Goal: Information Seeking & Learning: Find specific fact

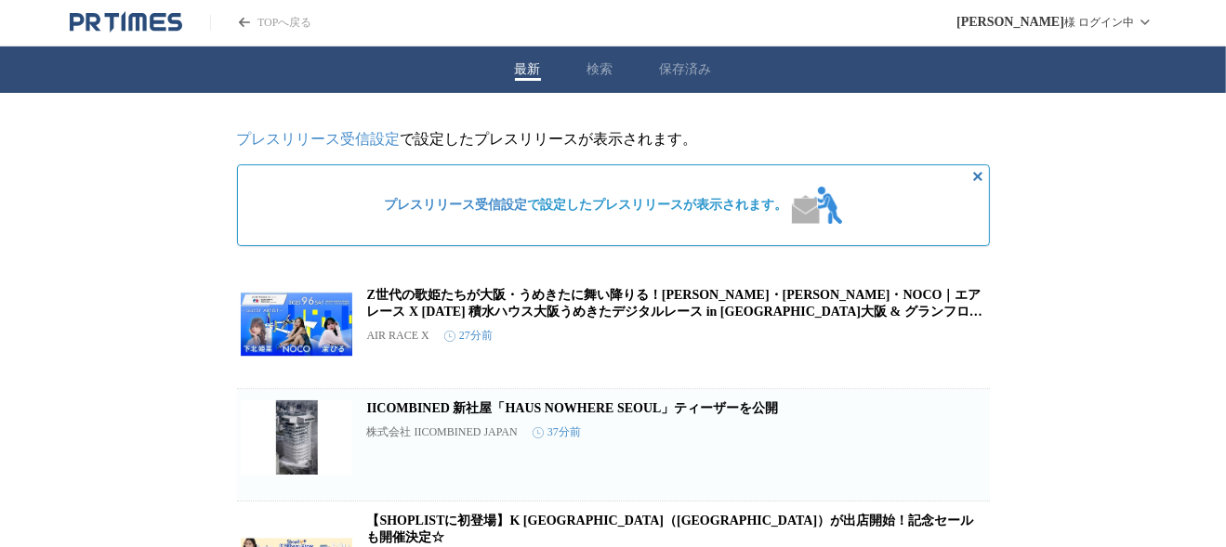
click at [584, 79] on div "最新 検索 保存済み" at bounding box center [613, 69] width 1226 height 46
click at [599, 70] on button "検索" at bounding box center [600, 69] width 26 height 17
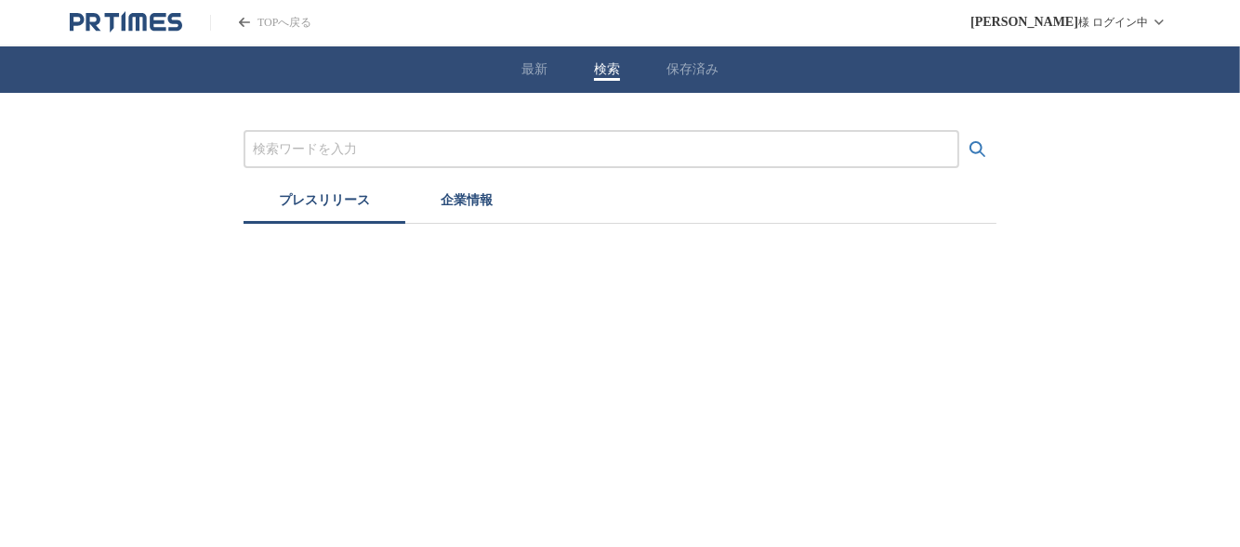
drag, startPoint x: 741, startPoint y: 157, endPoint x: 785, endPoint y: 155, distance: 44.7
click at [743, 157] on input "プレスリリースおよび企業を検索する" at bounding box center [601, 149] width 697 height 20
paste input "スクープのたまご"
click at [968, 148] on icon "検索する" at bounding box center [978, 149] width 22 height 22
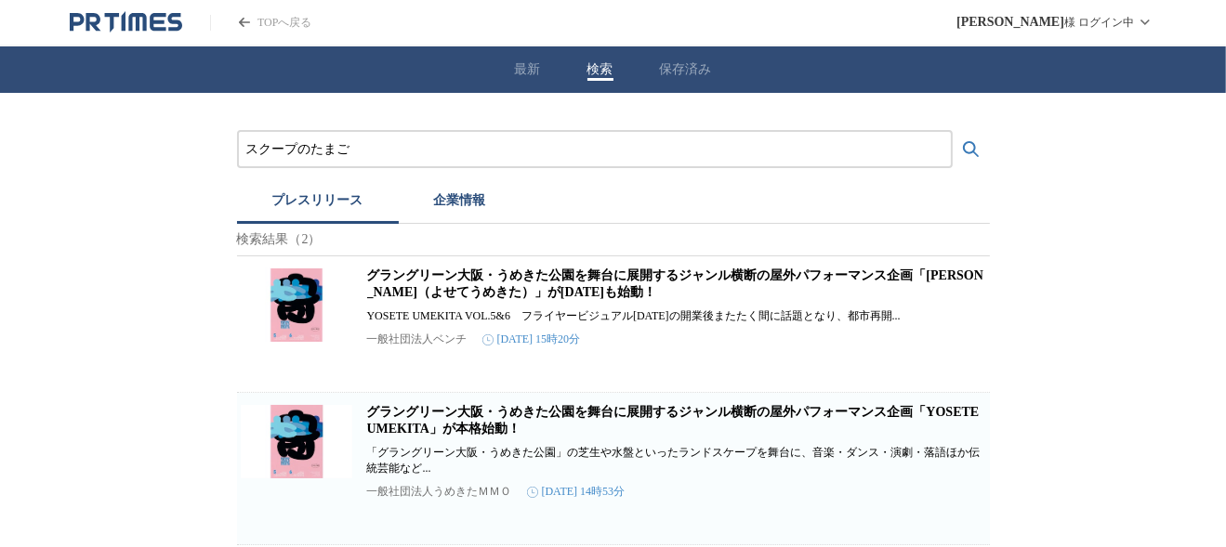
scroll to position [14, 0]
drag, startPoint x: 373, startPoint y: 135, endPoint x: 218, endPoint y: 134, distance: 154.3
click at [218, 134] on div "スクープのたまご プレスリリース 企業情報 検索結果（2） グラングリーン大阪・うめきた公園を舞台に展開するジャンル横断の屋外パフォーマンス企画「YOSETE…" at bounding box center [613, 319] width 1226 height 453
click at [953, 131] on button "検索する" at bounding box center [971, 149] width 37 height 37
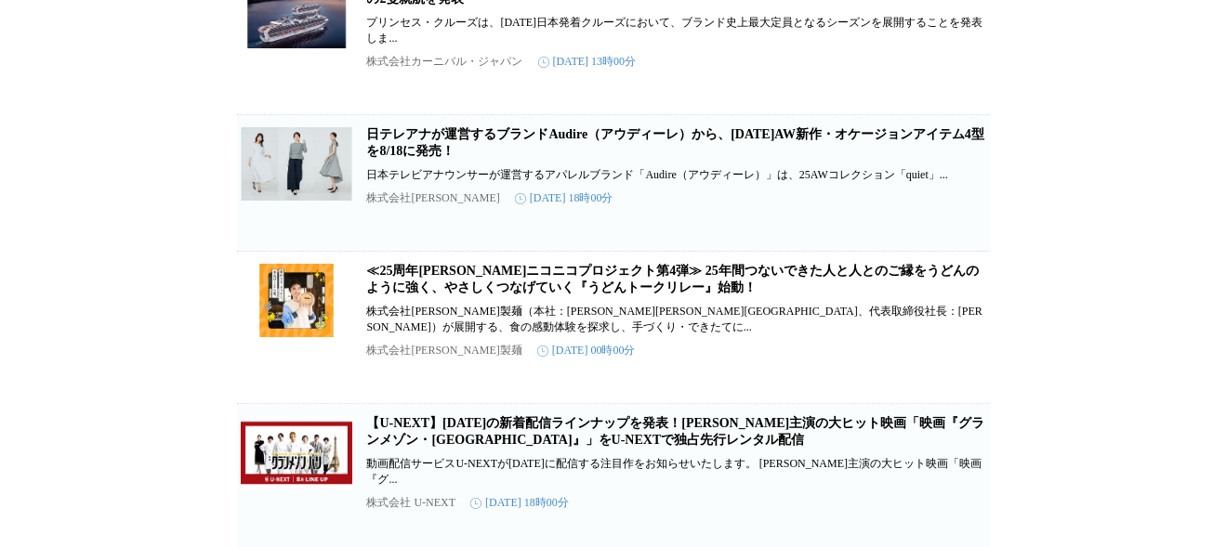
scroll to position [1208, 0]
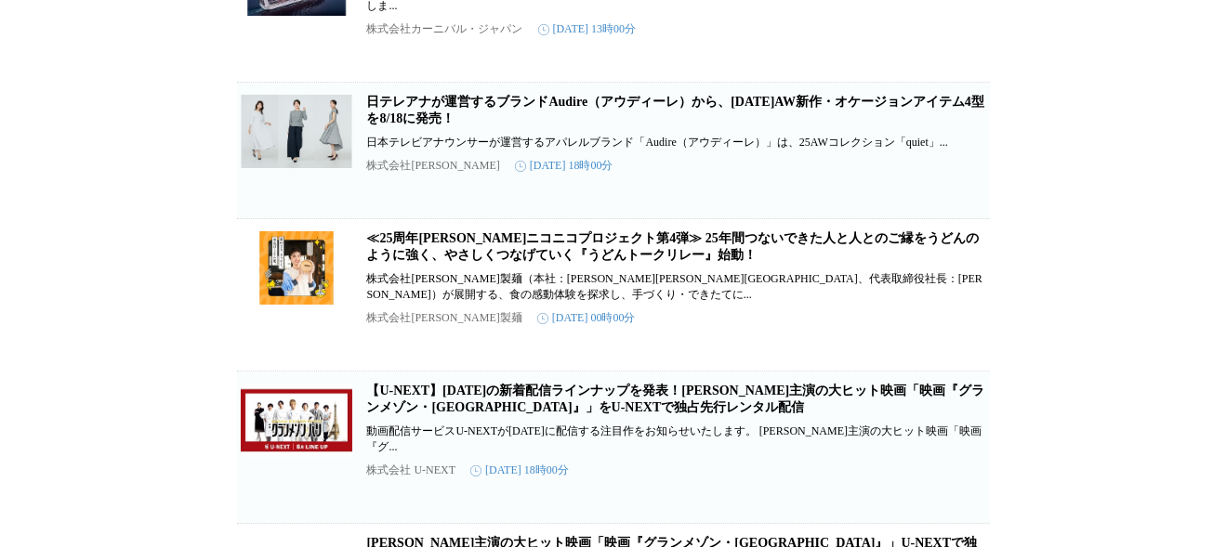
click at [1035, 170] on div "秋ドラマ プレスリリース 企業情報 検索結果（780） 今見るべき！[DATE]夏ドラマランキングを発表。1位は、[PERSON_NAME]×[PERSON_…" at bounding box center [613, 419] width 1226 height 3069
drag, startPoint x: 1035, startPoint y: 170, endPoint x: 1173, endPoint y: 336, distance: 215.2
click at [1074, 227] on div "秋ドラマ プレスリリース 企業情報 検索結果（780） 今見るべき！[DATE]夏ドラマランキングを発表。1位は、[PERSON_NAME]×[PERSON_…" at bounding box center [613, 419] width 1226 height 3069
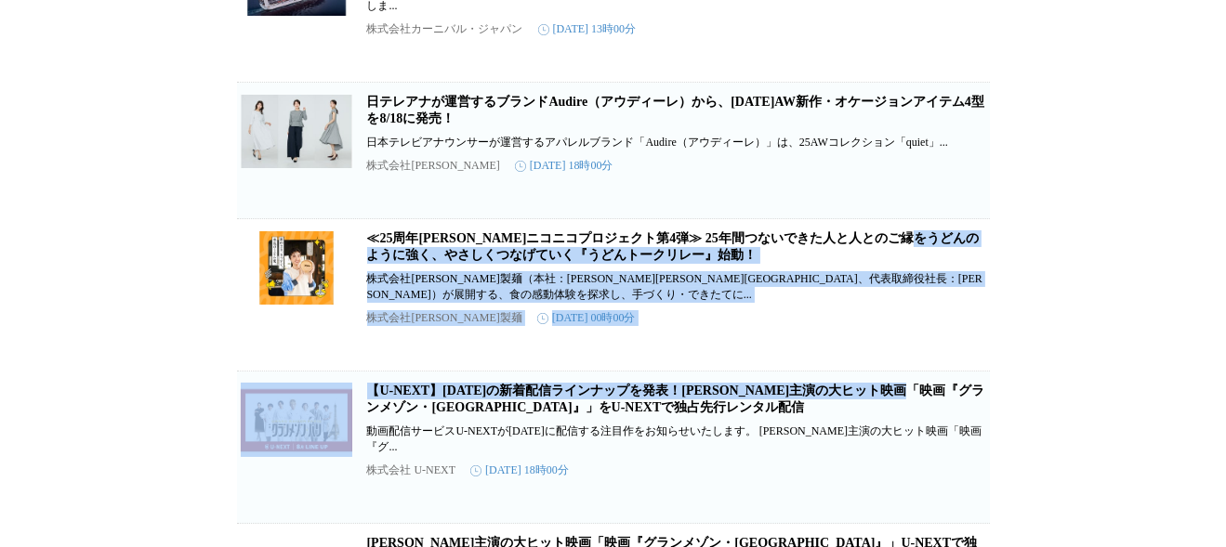
drag, startPoint x: 1173, startPoint y: 336, endPoint x: 1398, endPoint y: 561, distance: 318.7
click at [1226, 547] on html "TOPへ戻る [PERSON_NAME] ログイン中 最新 検索 保存済み 秋ドラマ プレスリリース 企業情報 検索結果（780） 今見るべき！[DATE]夏…" at bounding box center [613, 373] width 1226 height 3162
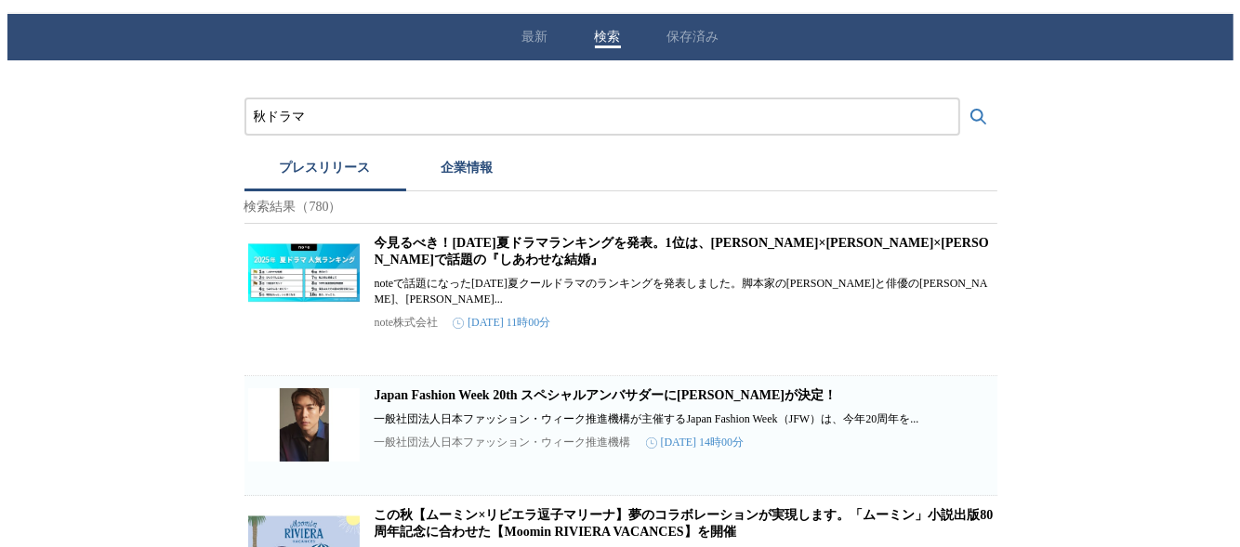
scroll to position [0, 0]
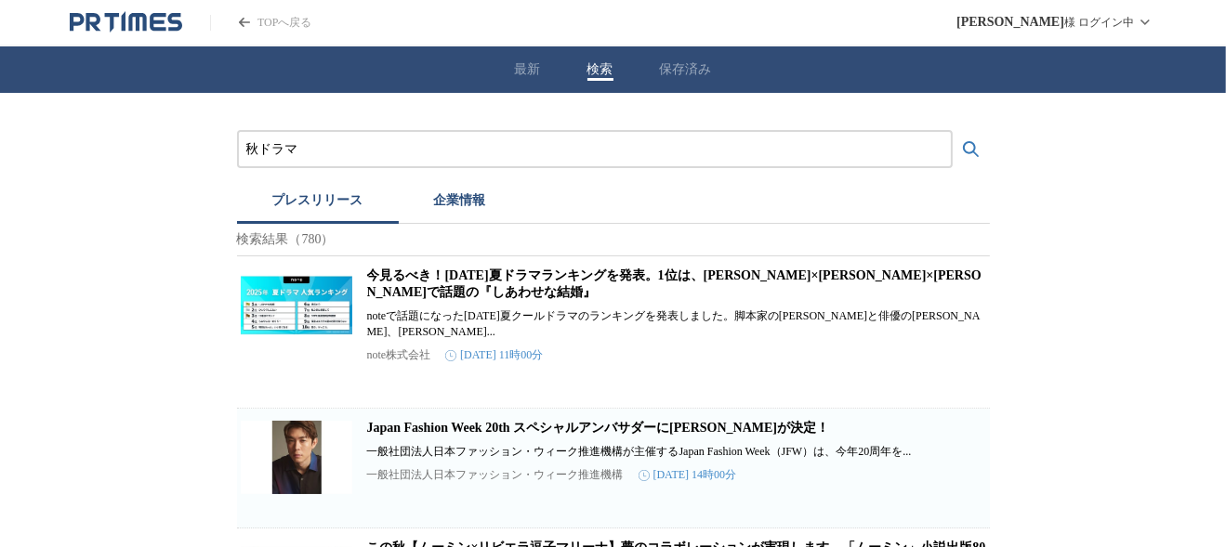
click at [523, 143] on input "秋ドラマ" at bounding box center [594, 149] width 697 height 20
paste input "MY STAND-IN～身替わりの君"
click at [948, 151] on div "MY STAND-IN～身替わりの君～" at bounding box center [595, 149] width 716 height 38
click at [967, 152] on icon "検索する" at bounding box center [971, 149] width 16 height 16
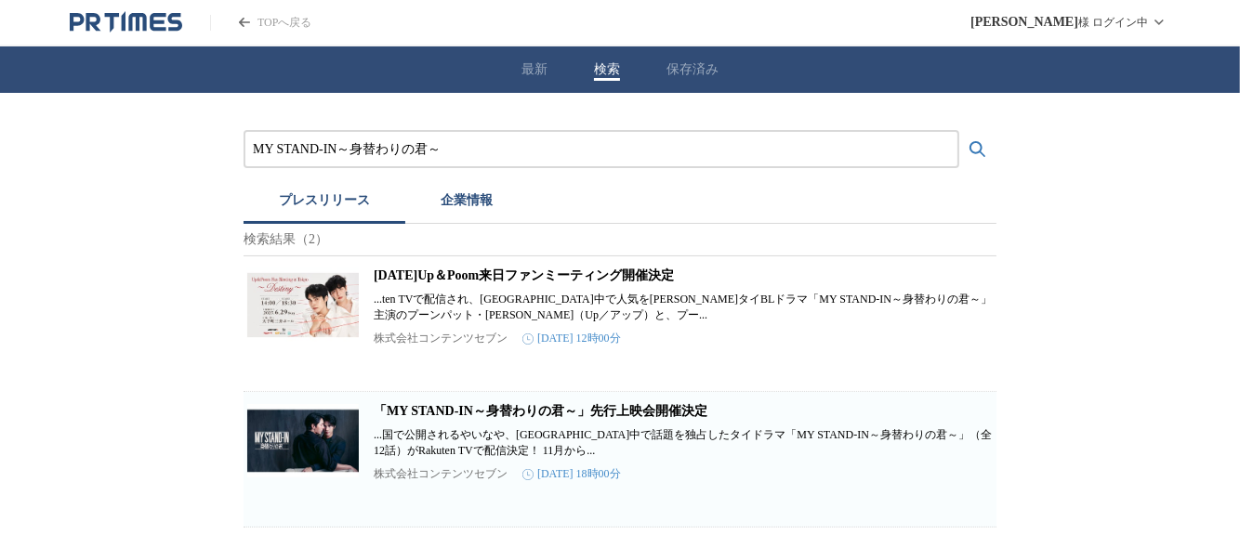
click at [561, 155] on input "MY STAND-IN～身替わりの君～" at bounding box center [601, 149] width 697 height 20
paste input "【[PERSON_NAME]"
type input "【[PERSON_NAME]"
click at [178, 23] on icon "PR TIMESのトップページはこちら" at bounding box center [174, 22] width 15 height 18
